Goal: Task Accomplishment & Management: Complete application form

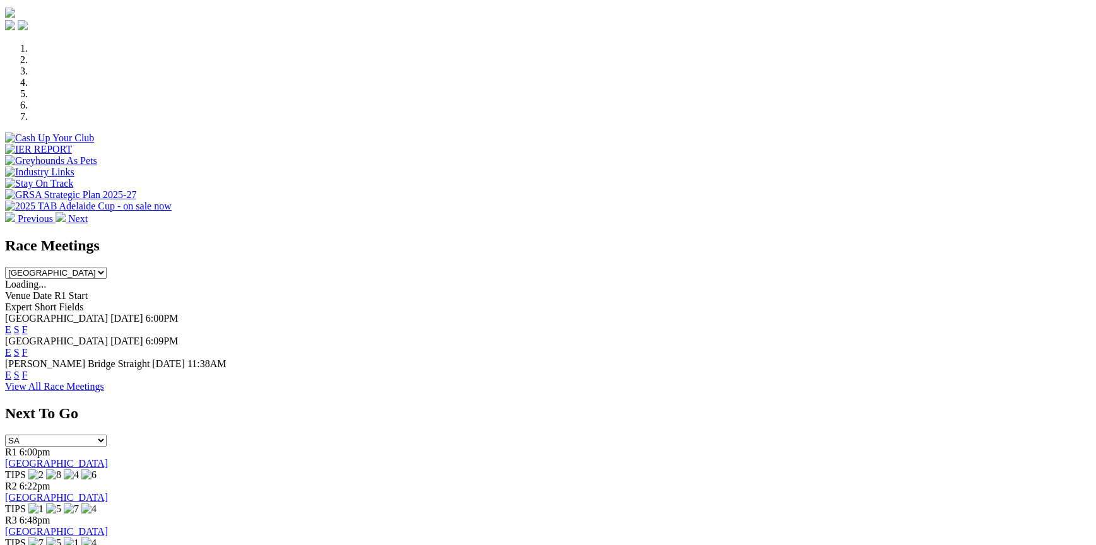
scroll to position [379, 0]
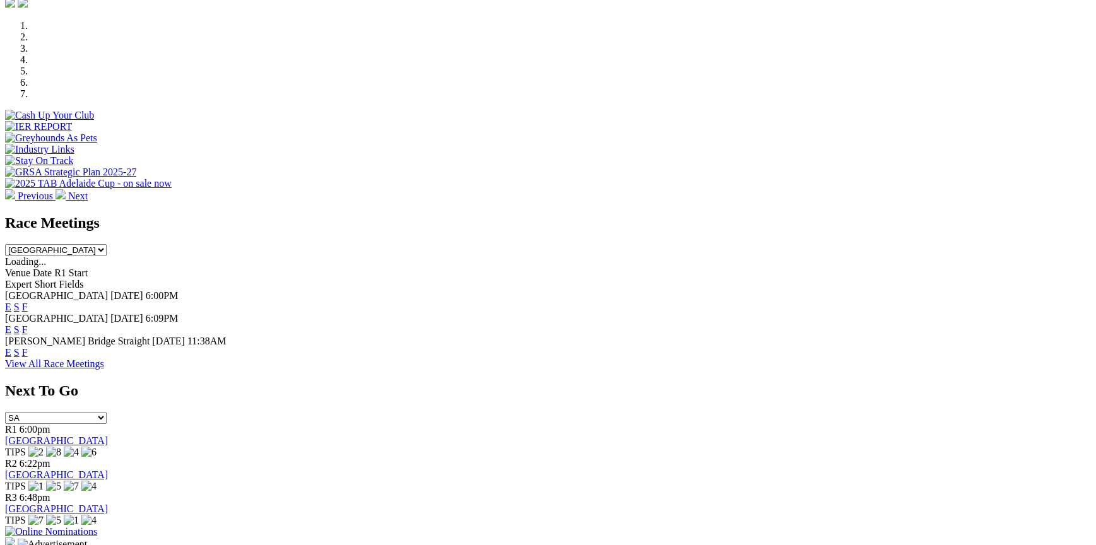
click at [97, 526] on img at bounding box center [51, 531] width 92 height 11
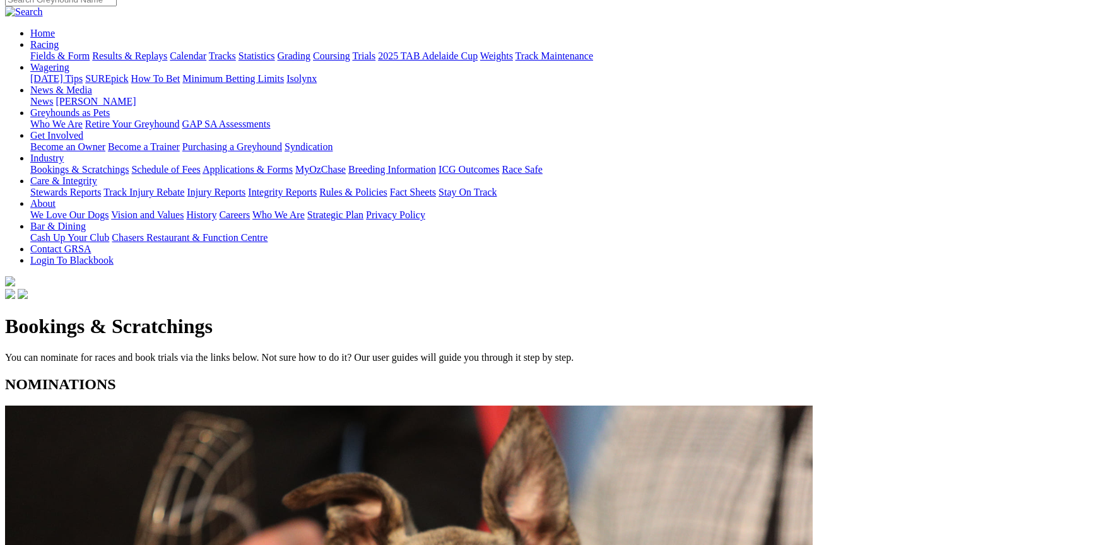
scroll to position [126, 0]
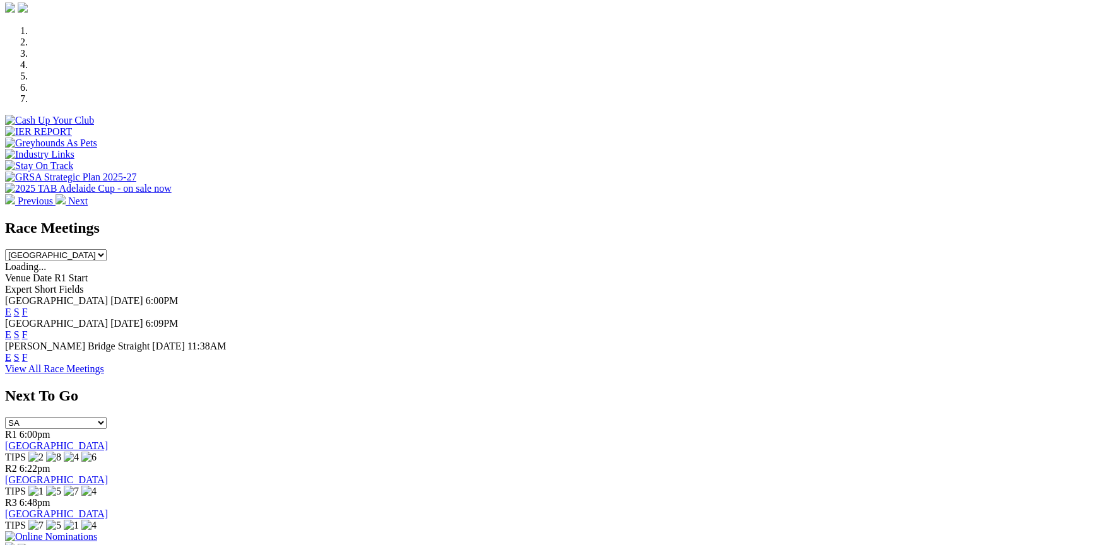
scroll to position [379, 0]
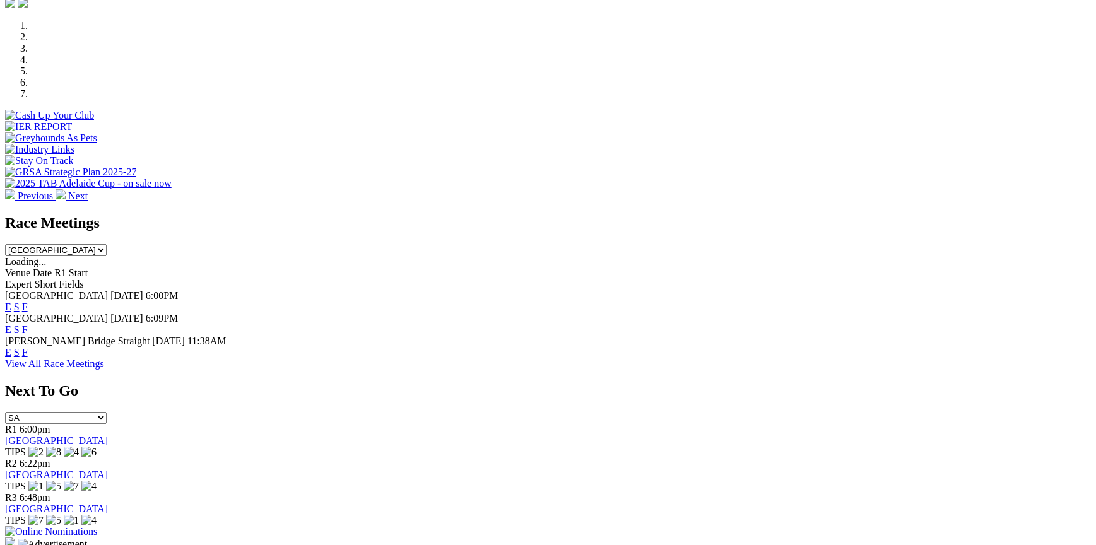
click at [97, 526] on img at bounding box center [51, 531] width 92 height 11
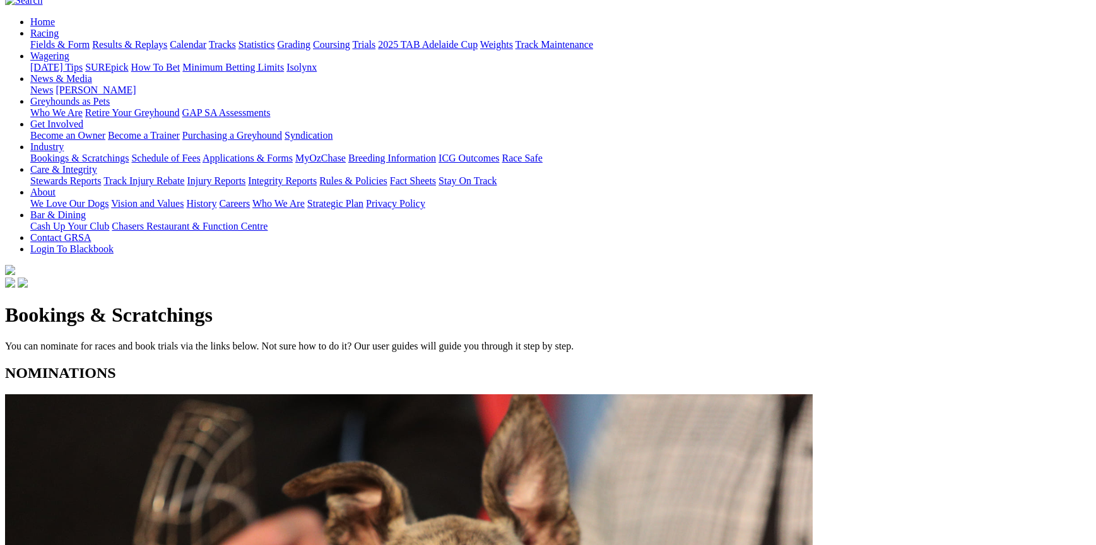
scroll to position [126, 0]
